Goal: Find specific page/section: Find specific page/section

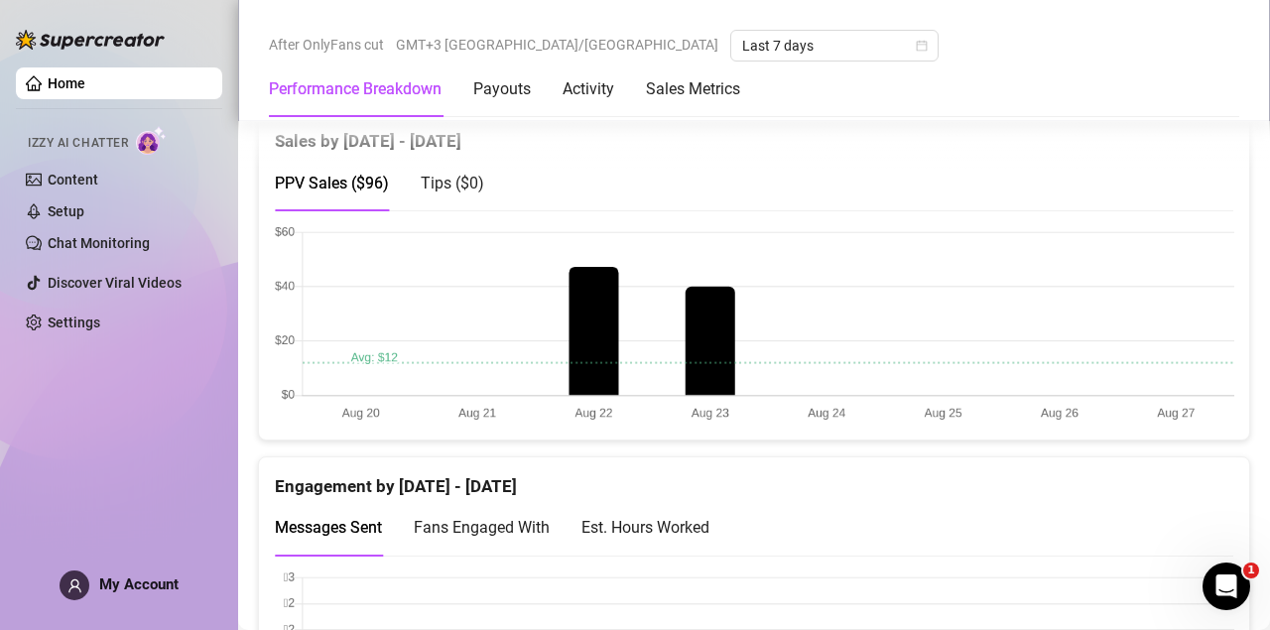
scroll to position [976, 0]
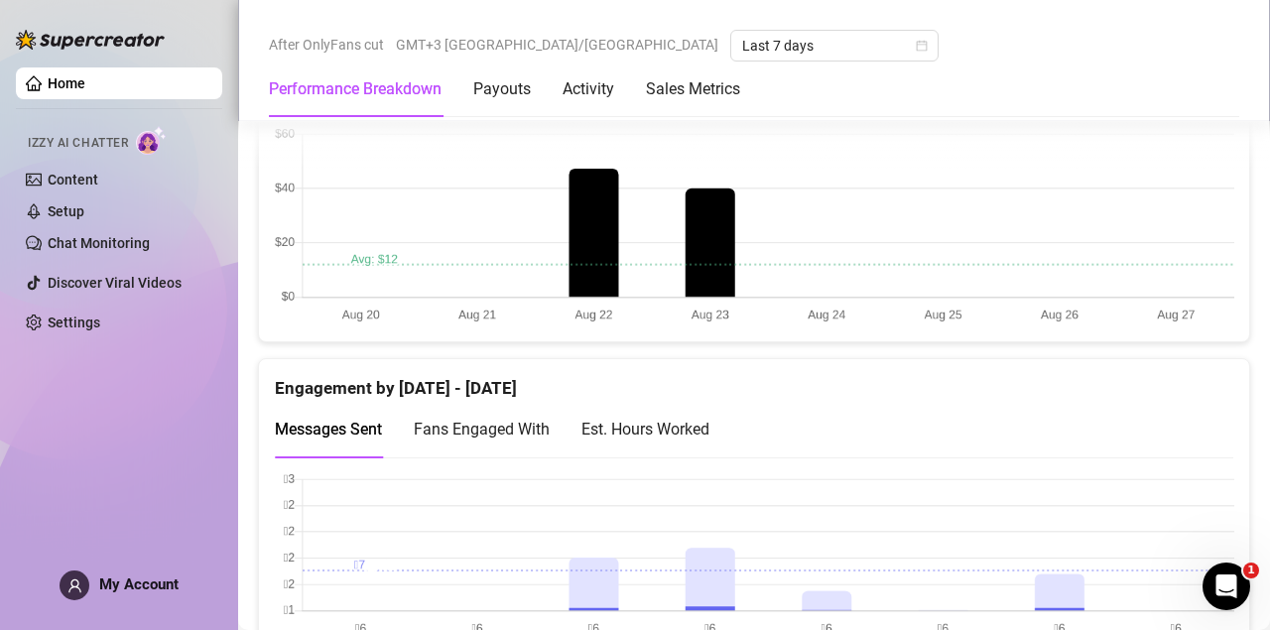
click at [652, 417] on div "Est. Hours Worked" at bounding box center [645, 429] width 128 height 25
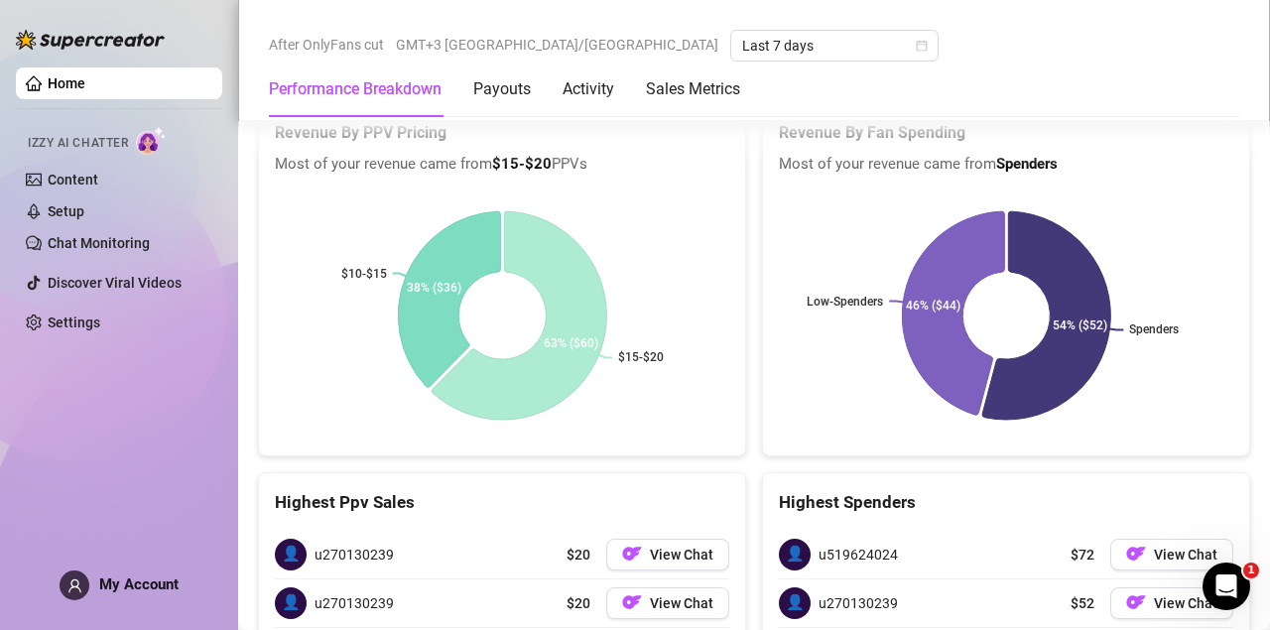
scroll to position [2598, 0]
click at [677, 538] on button "View Chat" at bounding box center [667, 554] width 123 height 32
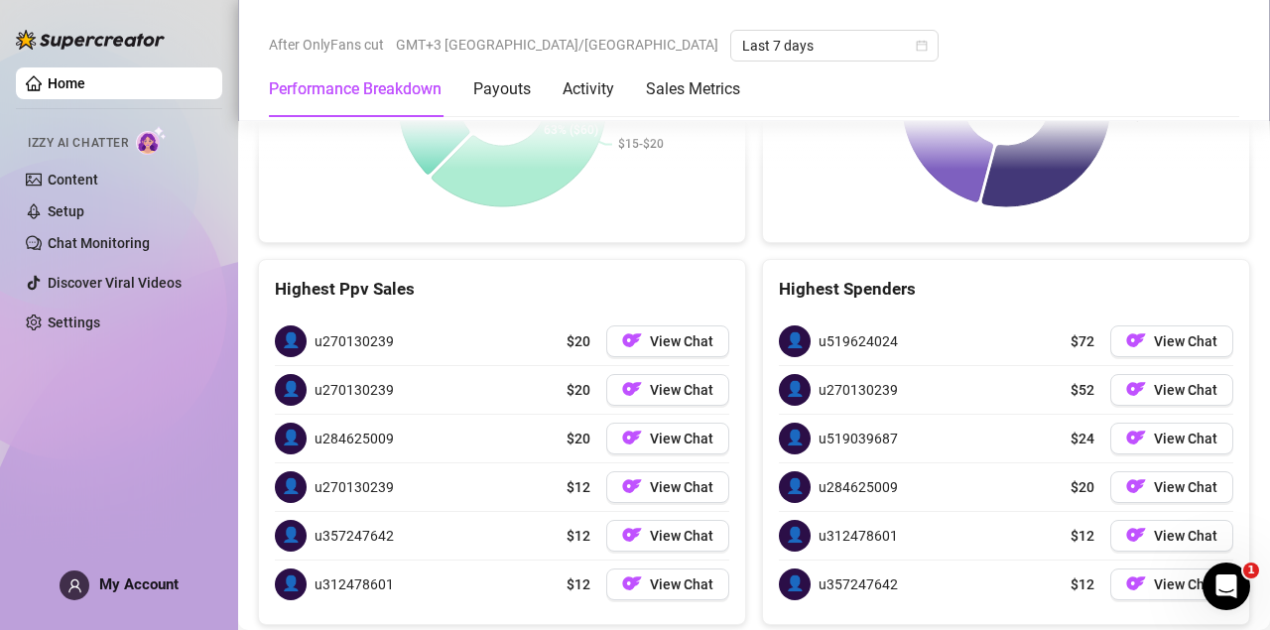
scroll to position [2811, 0]
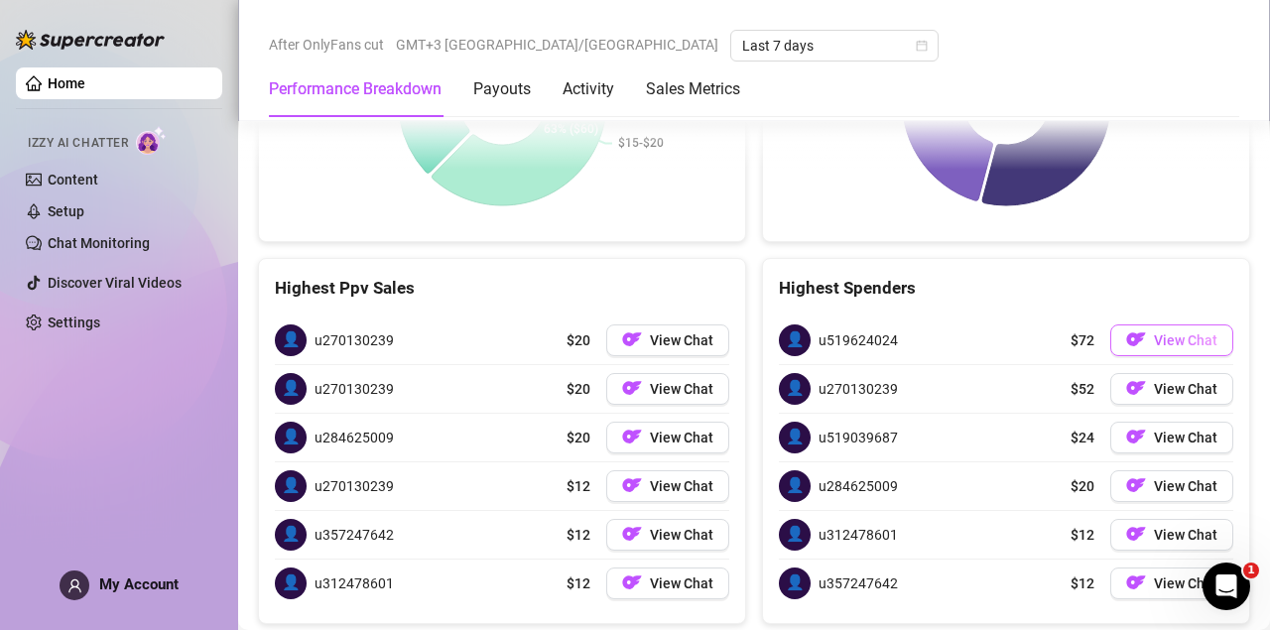
click at [1142, 329] on img "button" at bounding box center [1136, 339] width 20 height 20
